Goal: Navigation & Orientation: Find specific page/section

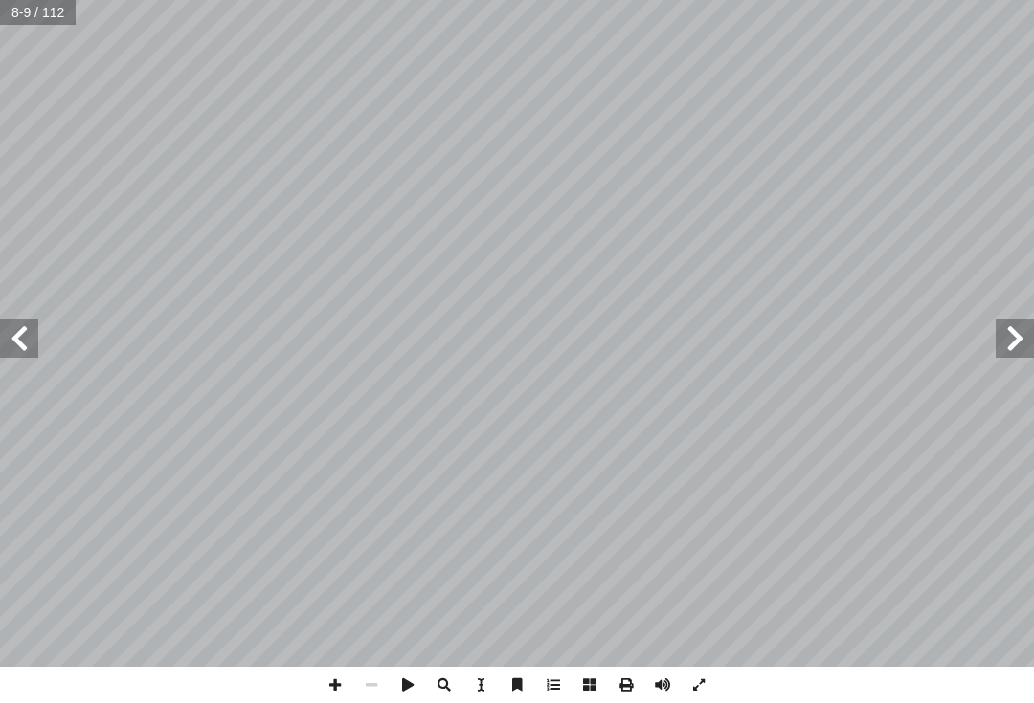
click at [1021, 329] on span at bounding box center [1014, 339] width 38 height 38
click at [1009, 327] on span at bounding box center [1014, 339] width 38 height 38
click at [1004, 339] on span at bounding box center [1014, 339] width 38 height 38
click at [11, 323] on span at bounding box center [19, 339] width 38 height 38
click at [11, 353] on span at bounding box center [19, 339] width 38 height 38
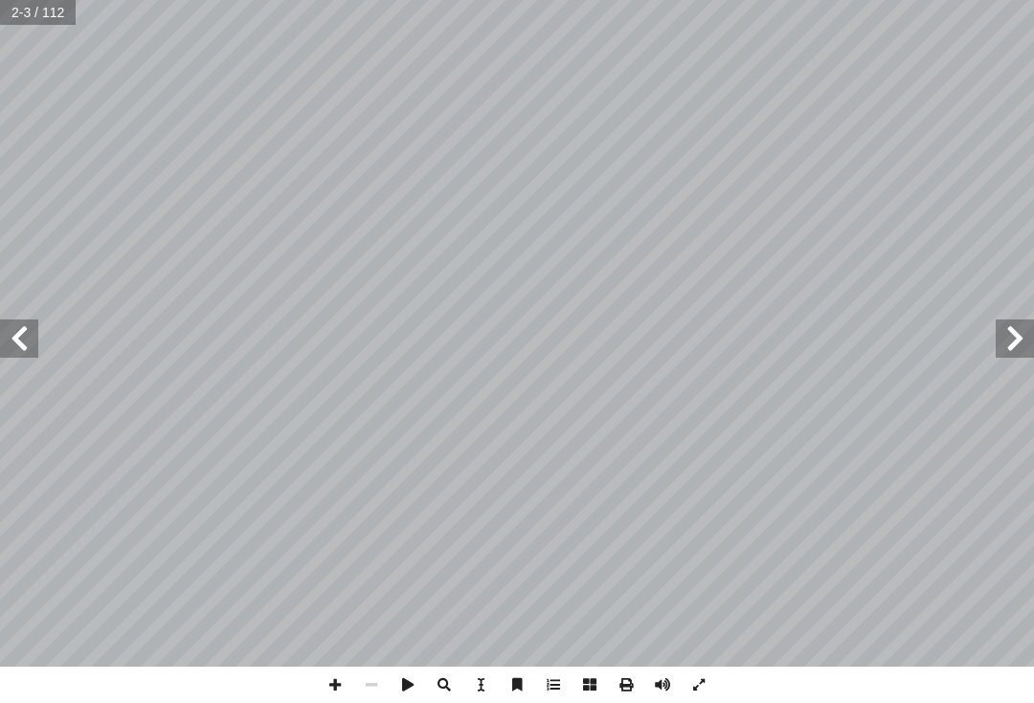
click at [11, 354] on span at bounding box center [19, 339] width 38 height 38
click at [11, 347] on span at bounding box center [19, 339] width 38 height 38
click at [16, 354] on span at bounding box center [19, 339] width 38 height 38
click at [24, 354] on span at bounding box center [19, 339] width 38 height 38
click at [18, 357] on span at bounding box center [19, 339] width 38 height 38
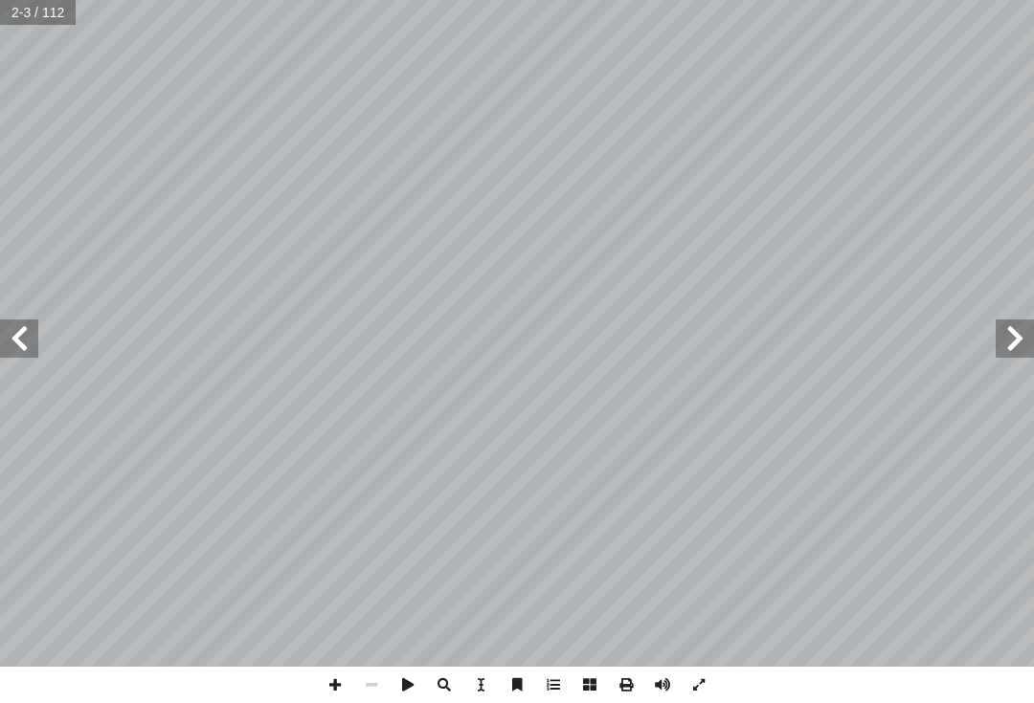
click at [11, 356] on span at bounding box center [19, 339] width 38 height 38
click at [12, 357] on span at bounding box center [19, 339] width 38 height 38
click at [14, 357] on span at bounding box center [19, 339] width 38 height 38
click at [11, 356] on span at bounding box center [19, 339] width 38 height 38
click at [17, 347] on span at bounding box center [19, 339] width 38 height 38
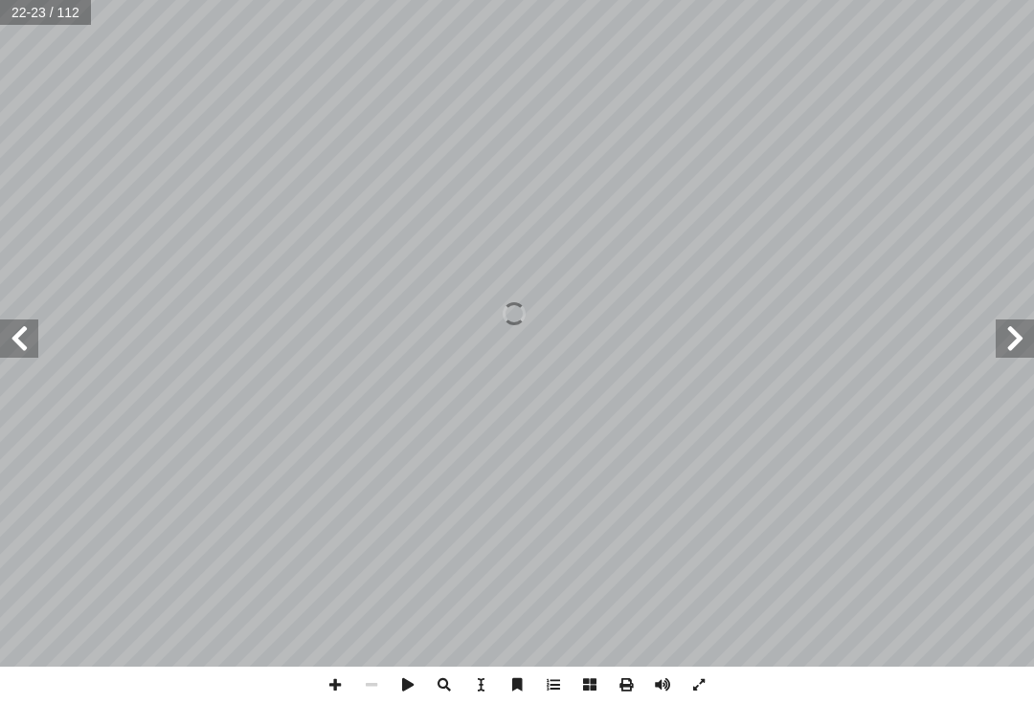
click at [21, 345] on span at bounding box center [19, 339] width 38 height 38
click at [16, 347] on span at bounding box center [19, 339] width 38 height 38
click at [35, 346] on span at bounding box center [19, 339] width 38 height 38
click at [29, 348] on span at bounding box center [19, 339] width 38 height 38
click at [12, 354] on span at bounding box center [19, 339] width 38 height 38
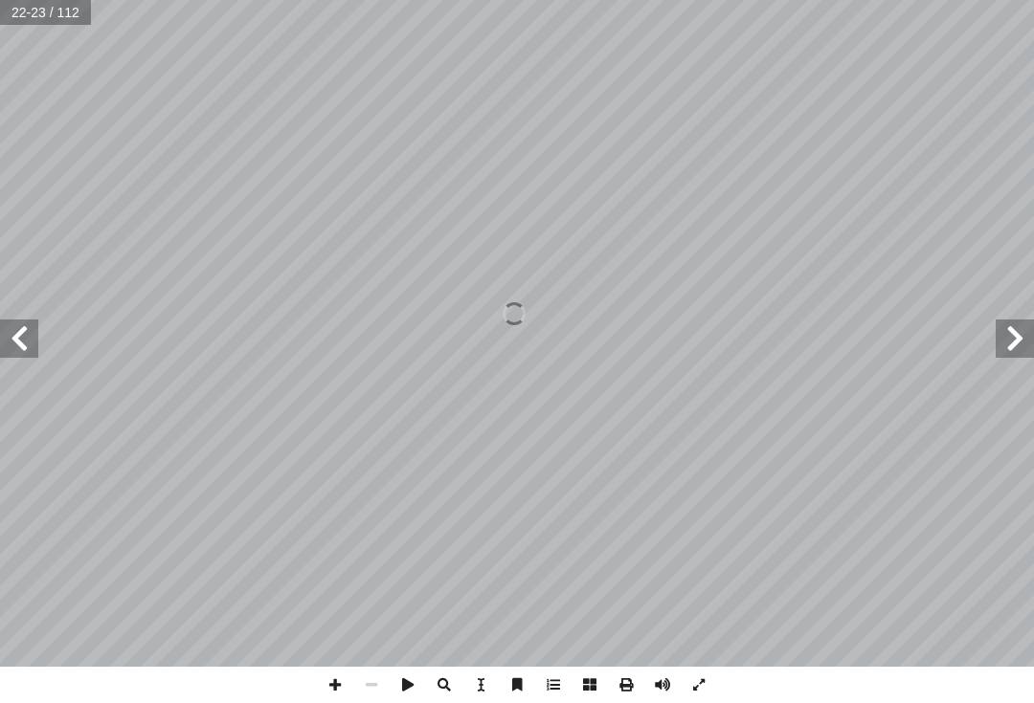
click at [12, 353] on span at bounding box center [19, 339] width 38 height 38
click at [23, 351] on span at bounding box center [19, 339] width 38 height 38
click at [20, 352] on span at bounding box center [19, 339] width 38 height 38
click at [22, 353] on span at bounding box center [19, 339] width 38 height 38
click at [26, 354] on span at bounding box center [19, 339] width 38 height 38
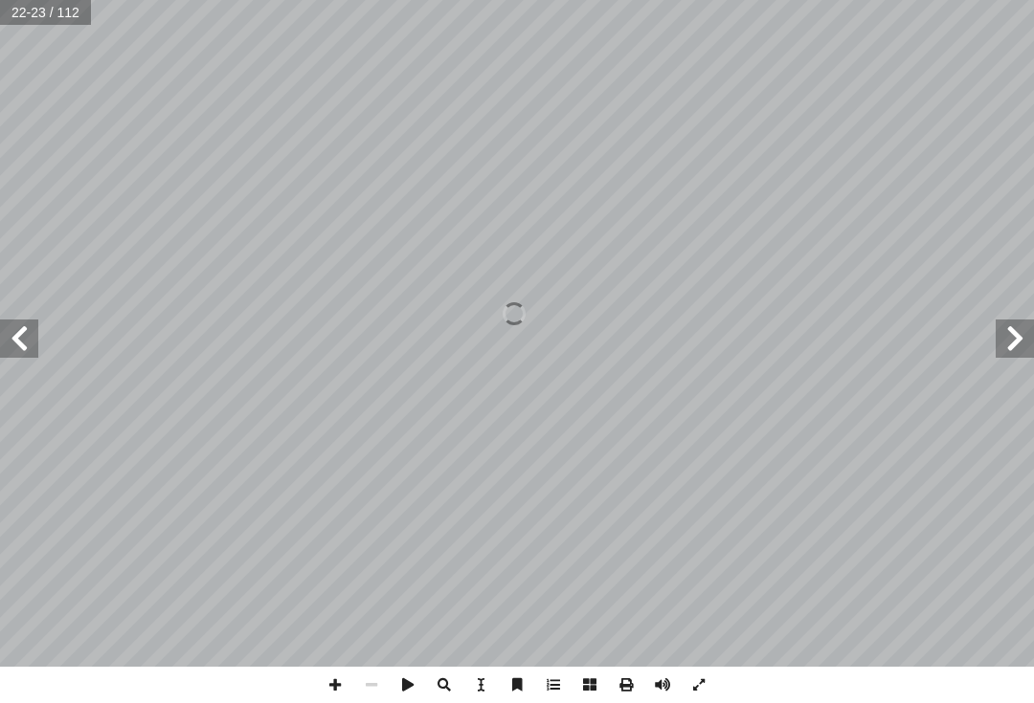
click at [31, 351] on span at bounding box center [19, 339] width 38 height 38
click at [24, 355] on span at bounding box center [19, 339] width 38 height 38
click at [27, 351] on span at bounding box center [19, 339] width 38 height 38
click at [8, 349] on span at bounding box center [19, 339] width 38 height 38
click at [4, 347] on span at bounding box center [19, 339] width 38 height 38
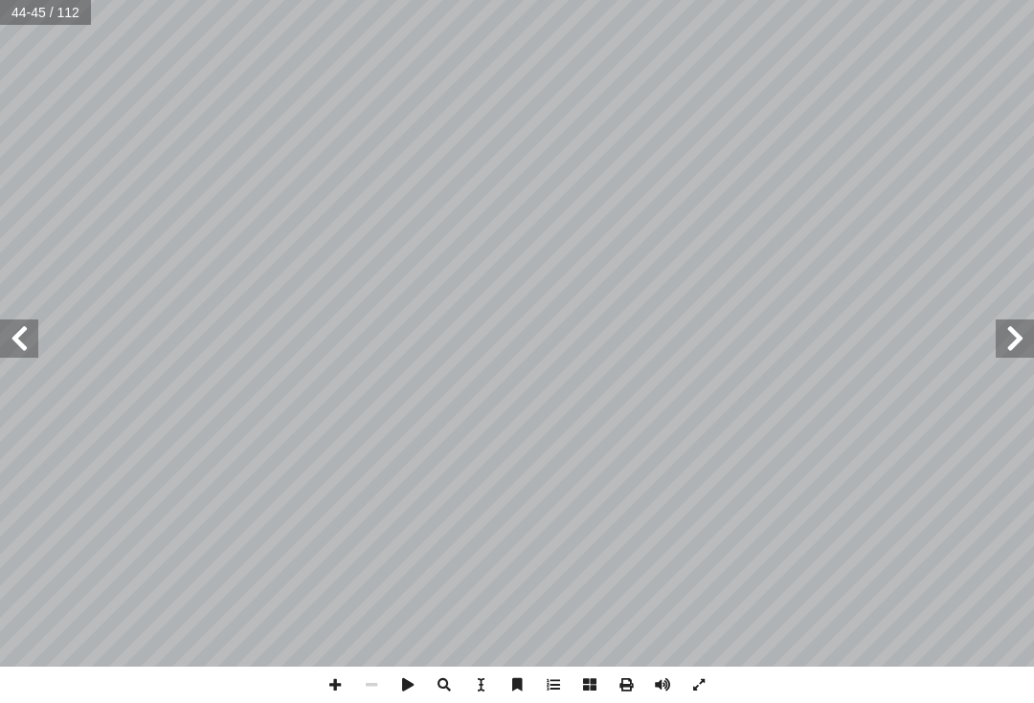
click at [5, 354] on span at bounding box center [19, 339] width 38 height 38
click at [7, 348] on span at bounding box center [19, 339] width 38 height 38
click at [14, 353] on span at bounding box center [19, 339] width 38 height 38
click at [23, 355] on span at bounding box center [19, 339] width 38 height 38
click at [14, 356] on span at bounding box center [19, 339] width 38 height 38
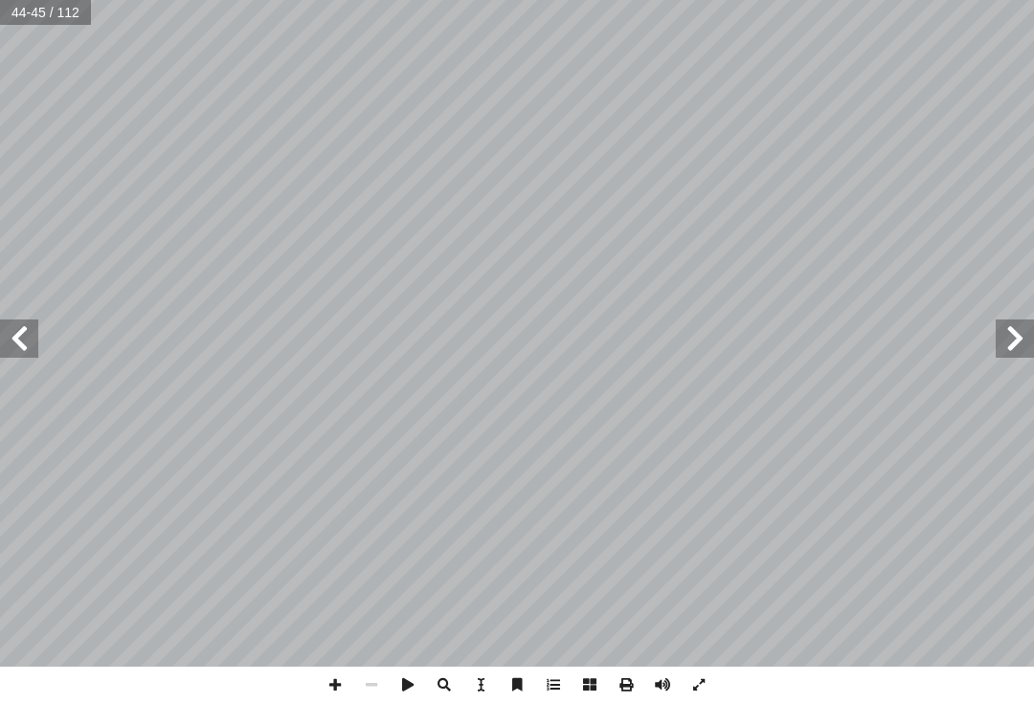
click at [13, 356] on span at bounding box center [19, 339] width 38 height 38
click at [11, 356] on span at bounding box center [19, 339] width 38 height 38
click at [12, 357] on span at bounding box center [19, 339] width 38 height 38
click at [12, 356] on span at bounding box center [19, 339] width 38 height 38
click at [37, 338] on span at bounding box center [19, 339] width 38 height 38
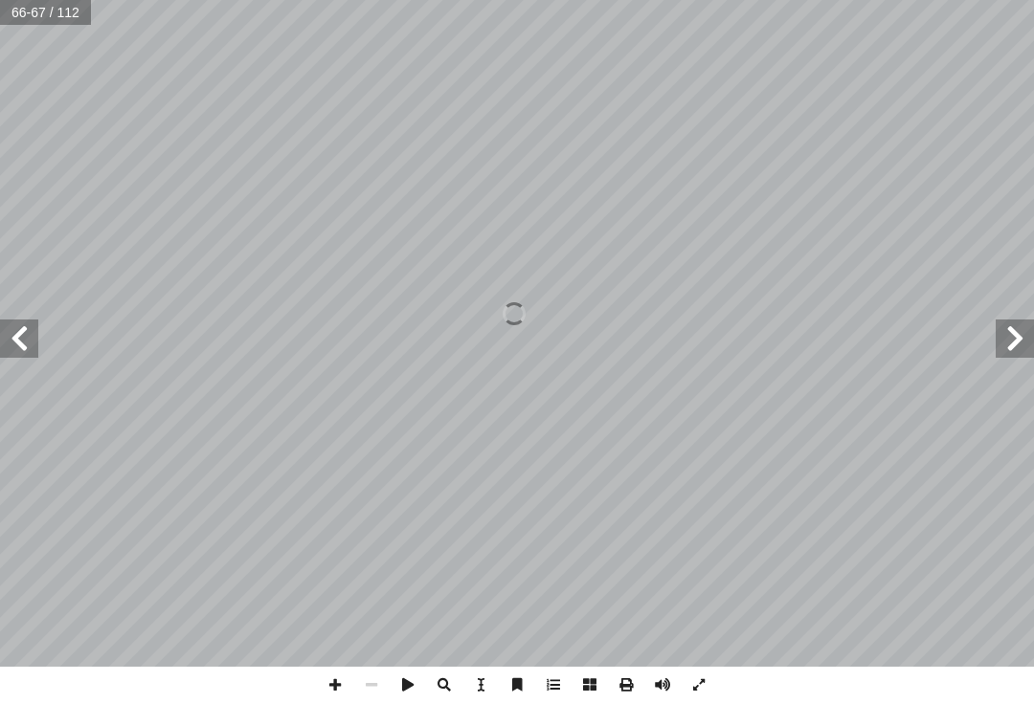
click at [28, 335] on span at bounding box center [19, 339] width 38 height 38
click at [14, 339] on span at bounding box center [19, 339] width 38 height 38
click at [16, 343] on span at bounding box center [19, 339] width 38 height 38
click at [15, 340] on span at bounding box center [19, 339] width 38 height 38
click at [16, 343] on span at bounding box center [19, 339] width 38 height 38
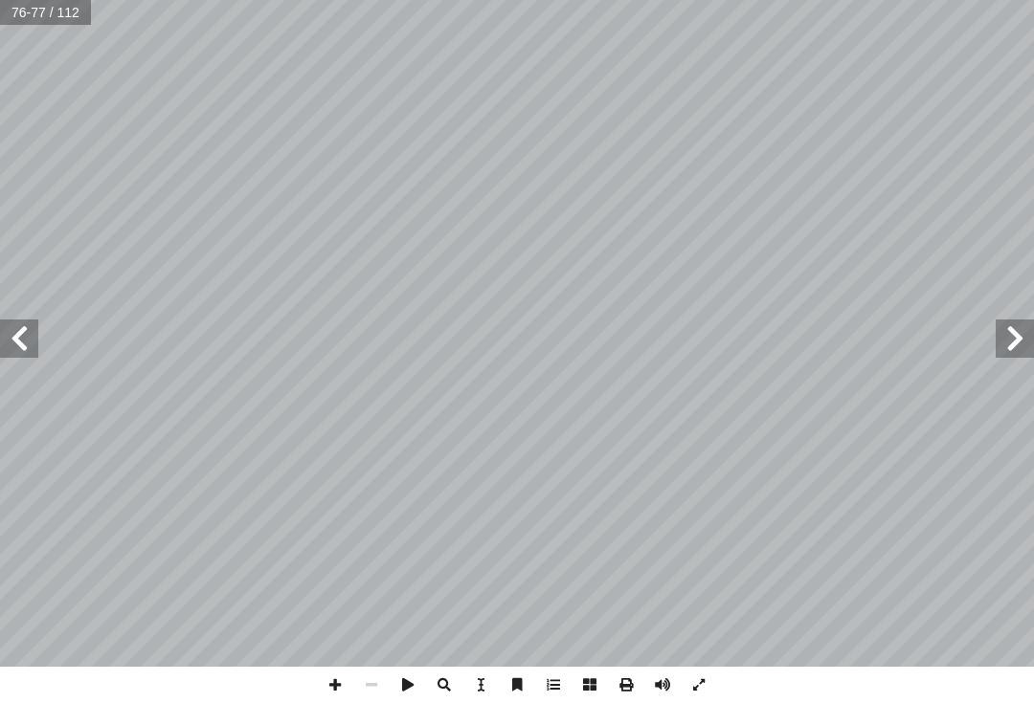
click at [27, 327] on span at bounding box center [19, 339] width 38 height 38
click at [23, 329] on span at bounding box center [19, 339] width 38 height 38
click at [37, 334] on span at bounding box center [19, 339] width 38 height 38
click at [31, 334] on span at bounding box center [19, 339] width 38 height 38
click at [34, 341] on span at bounding box center [19, 339] width 38 height 38
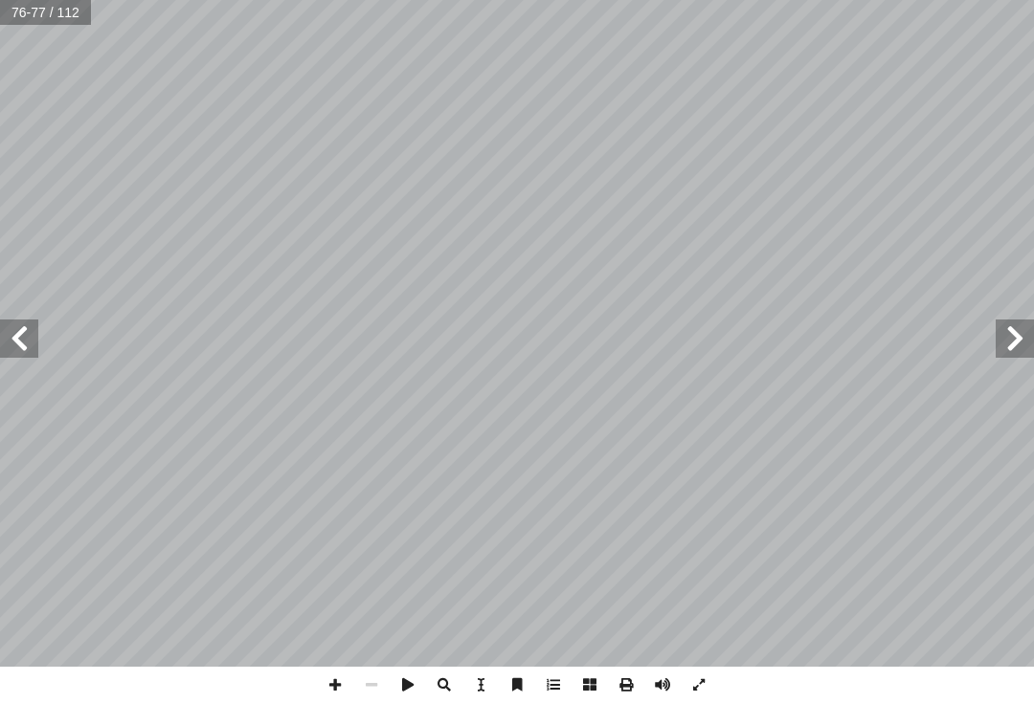
click at [37, 344] on span at bounding box center [19, 339] width 38 height 38
click at [35, 341] on span at bounding box center [19, 339] width 38 height 38
click at [12, 343] on span at bounding box center [19, 339] width 38 height 38
click at [12, 354] on span at bounding box center [19, 339] width 38 height 38
click at [29, 354] on span at bounding box center [19, 339] width 38 height 38
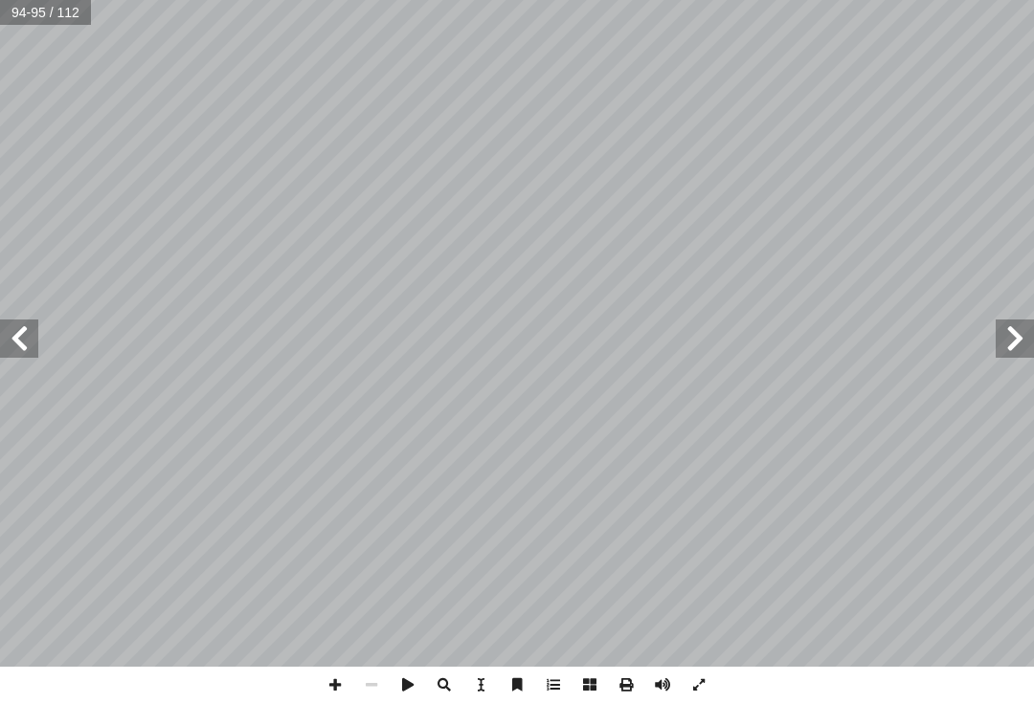
click at [1022, 322] on span at bounding box center [1014, 339] width 38 height 38
click at [1002, 335] on span at bounding box center [1014, 339] width 38 height 38
click at [1016, 350] on span at bounding box center [1014, 339] width 38 height 38
click at [1018, 355] on span at bounding box center [1014, 339] width 38 height 38
click at [33, 338] on span at bounding box center [19, 339] width 38 height 38
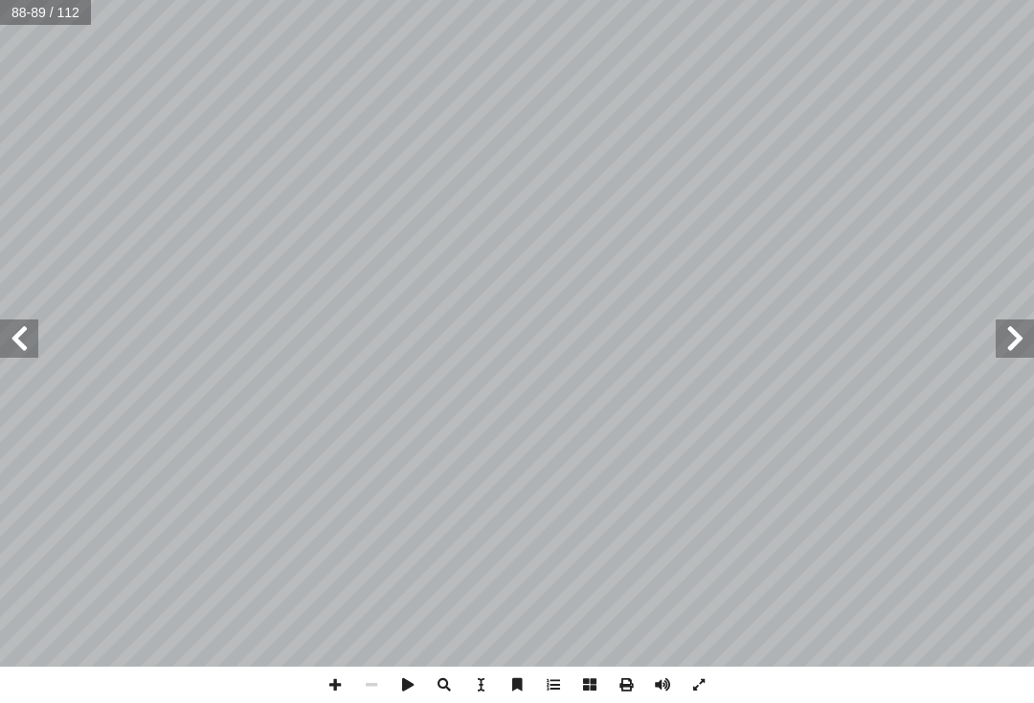
click at [27, 354] on span at bounding box center [19, 339] width 38 height 38
click at [33, 334] on span at bounding box center [19, 339] width 38 height 38
click at [30, 356] on span at bounding box center [19, 339] width 38 height 38
